Goal: Task Accomplishment & Management: Manage account settings

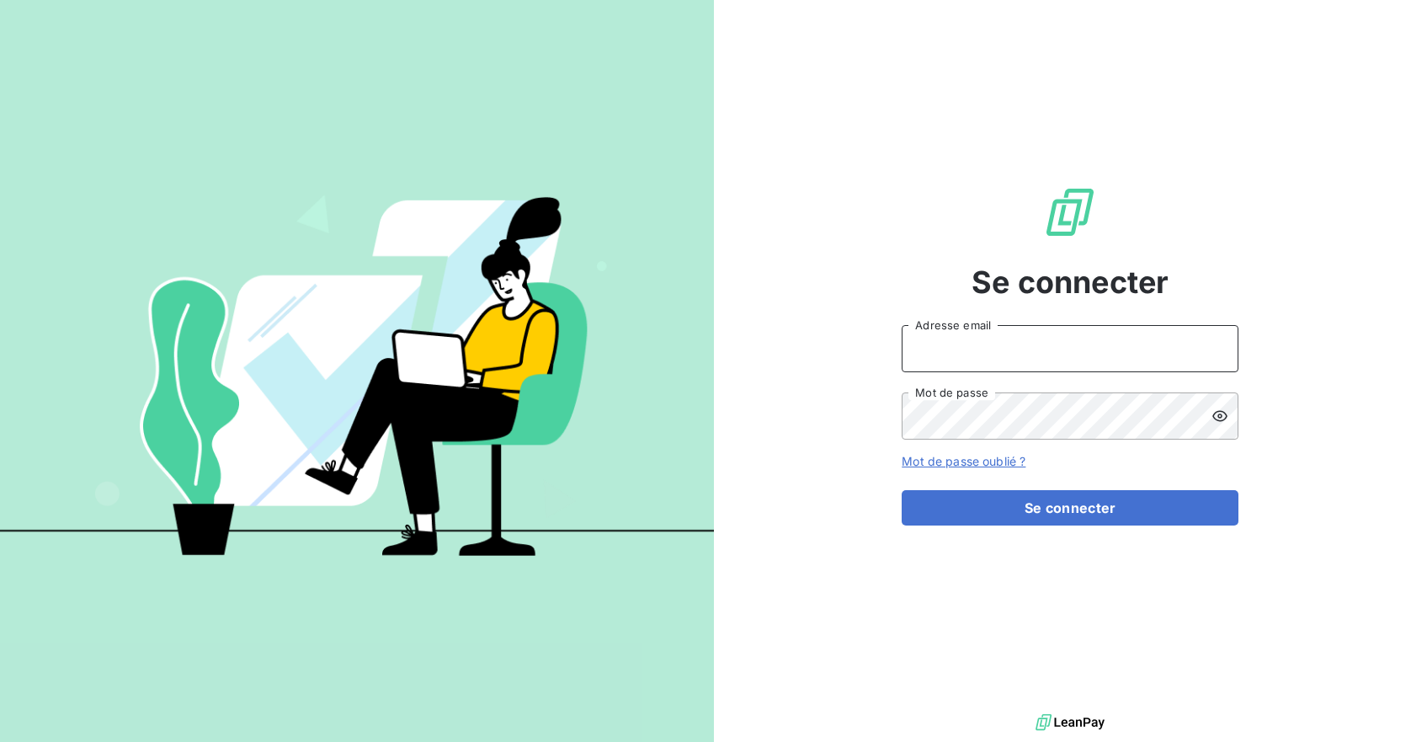
click at [1035, 352] on input "Adresse email" at bounding box center [1070, 348] width 337 height 47
click at [1025, 343] on input "Adresse email" at bounding box center [1070, 348] width 337 height 47
click at [978, 360] on input "Adresse email" at bounding box center [1070, 348] width 337 height 47
click at [991, 347] on input "Adresse email" at bounding box center [1070, 348] width 337 height 47
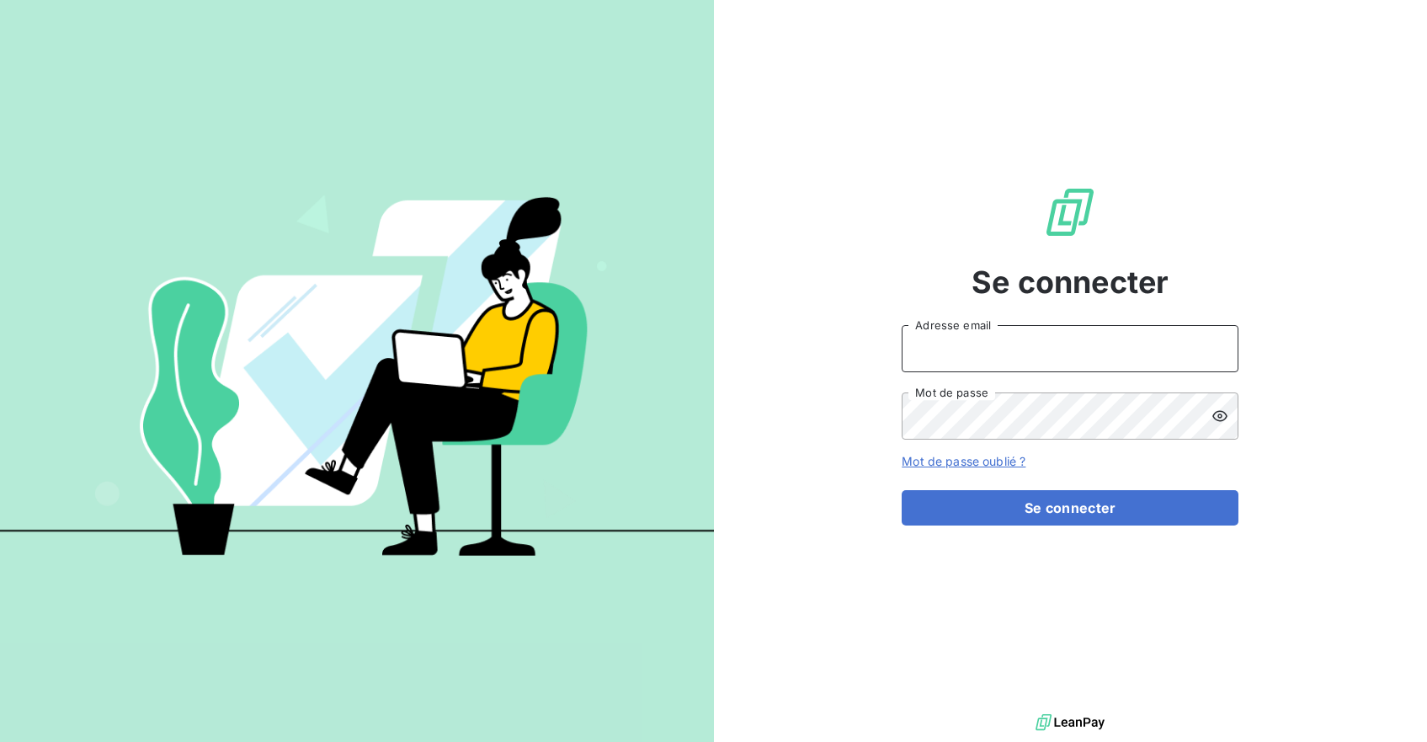
click at [1014, 354] on input "Adresse email" at bounding box center [1070, 348] width 337 height 47
click at [947, 341] on input "Adresse email" at bounding box center [1070, 348] width 337 height 47
type input "[PERSON_NAME][EMAIL_ADDRESS][DOMAIN_NAME]"
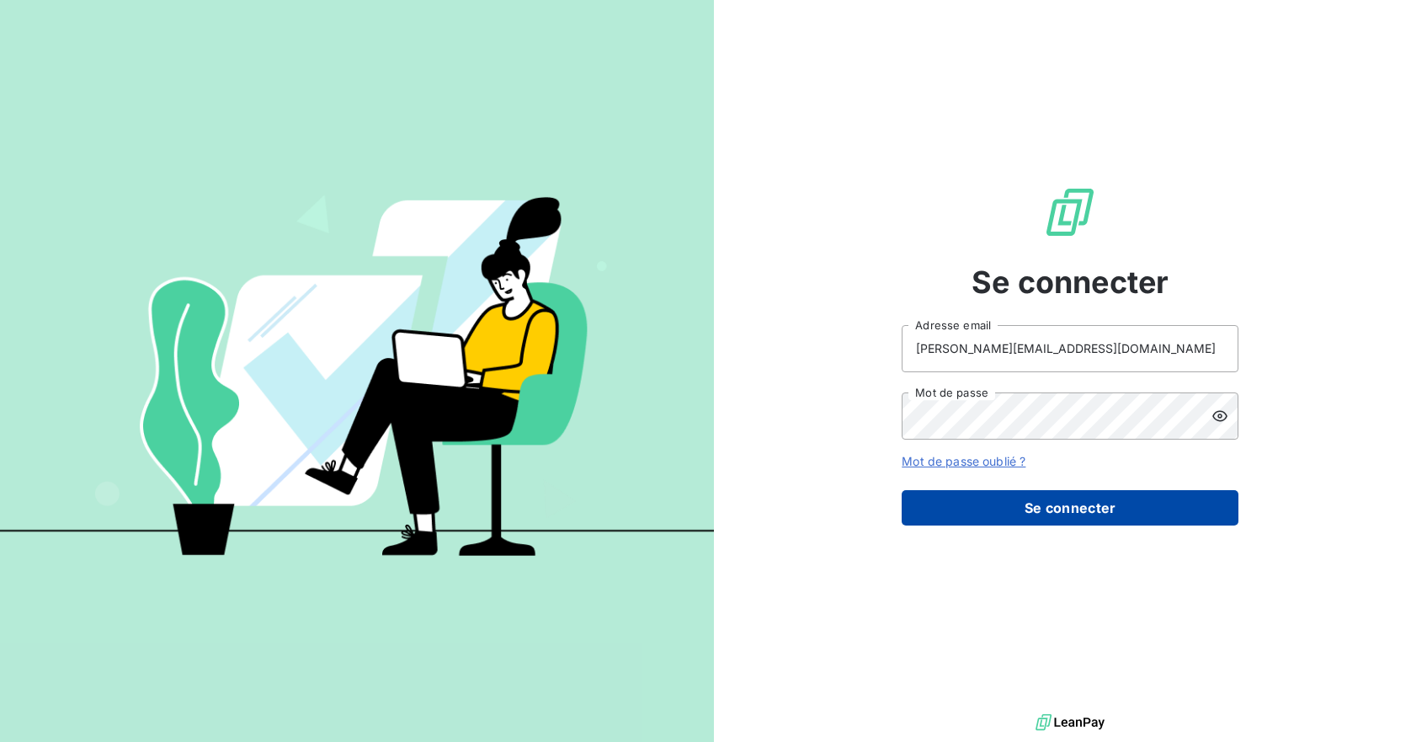
click at [1002, 502] on button "Se connecter" at bounding box center [1070, 507] width 337 height 35
